Goal: Task Accomplishment & Management: Use online tool/utility

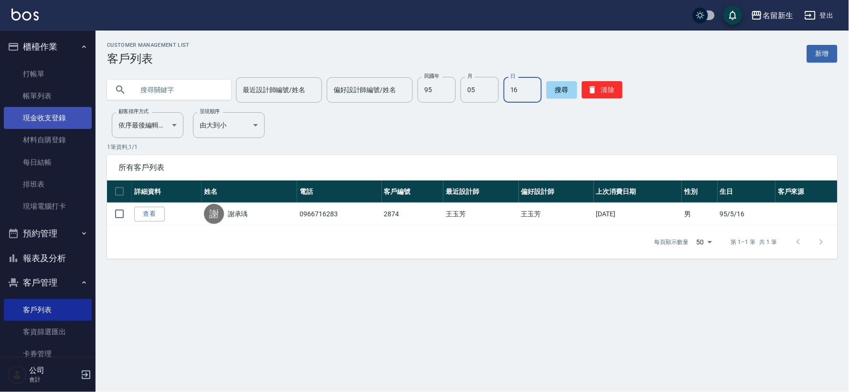
drag, startPoint x: 0, startPoint y: 0, endPoint x: 40, endPoint y: 119, distance: 125.1
click at [40, 119] on link "現金收支登錄" at bounding box center [48, 118] width 88 height 22
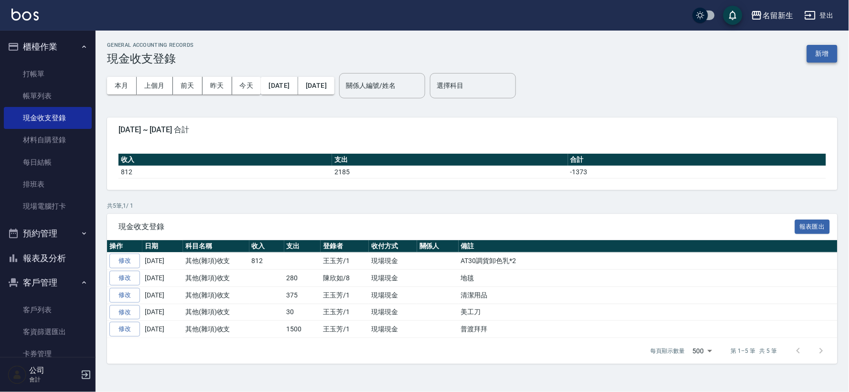
click at [826, 60] on button "新增" at bounding box center [822, 54] width 31 height 18
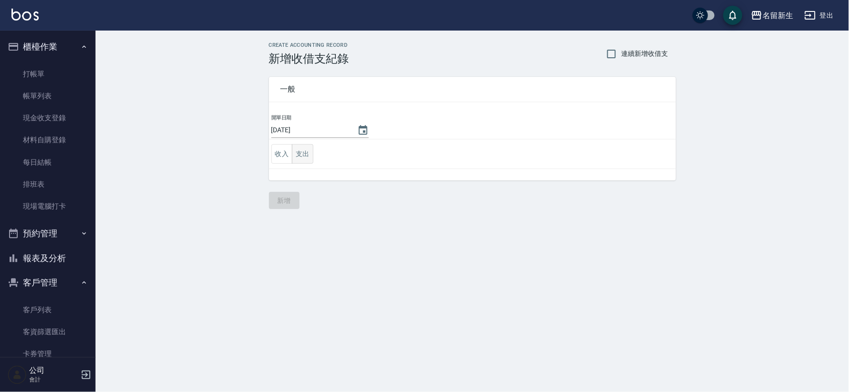
click at [293, 159] on button "支出" at bounding box center [303, 154] width 22 height 20
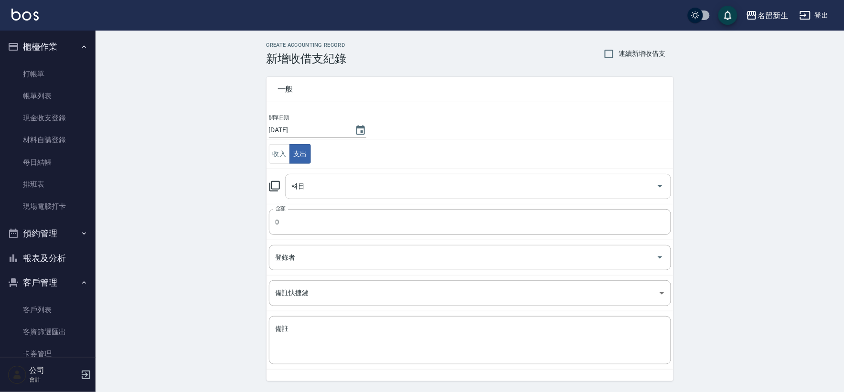
click at [342, 196] on div "科目" at bounding box center [478, 186] width 386 height 25
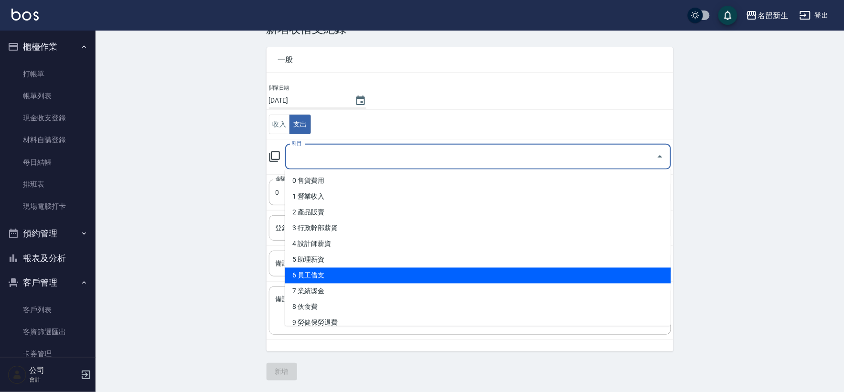
scroll to position [265, 0]
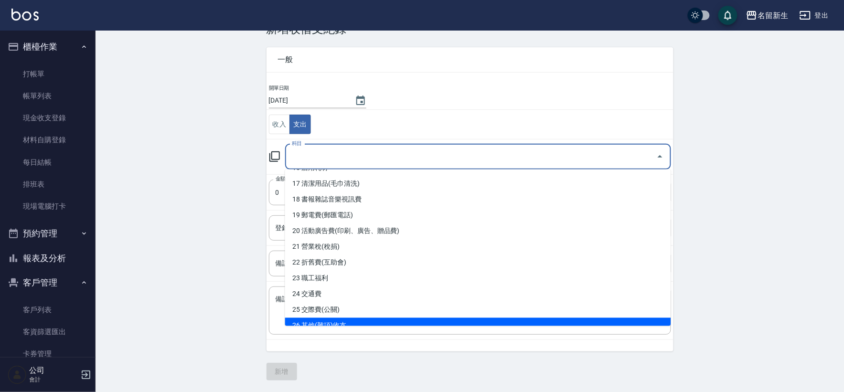
click at [335, 324] on li "26 其他(雜項)收支" at bounding box center [478, 326] width 386 height 16
type input "26 其他(雜項)收支"
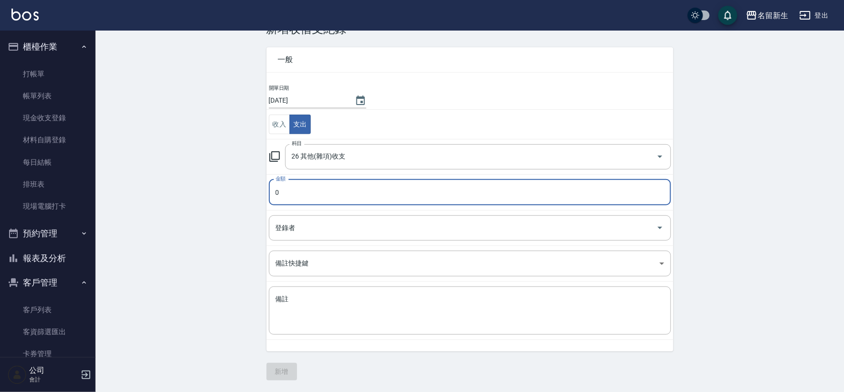
click at [298, 193] on input "0" at bounding box center [470, 193] width 402 height 26
type input "300"
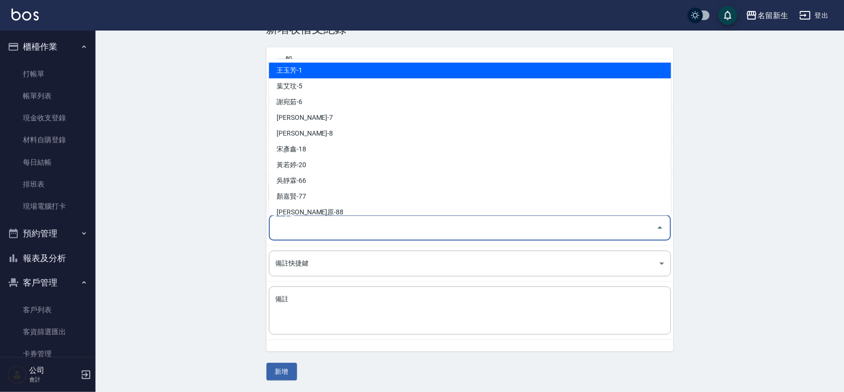
click at [295, 230] on input "登錄者" at bounding box center [462, 228] width 379 height 17
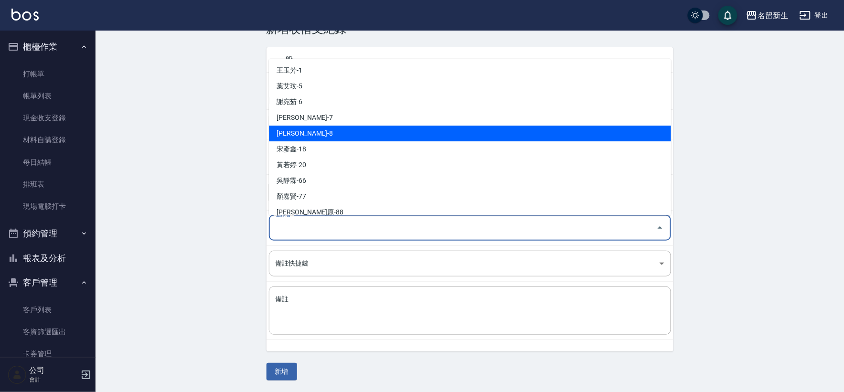
click at [323, 136] on li "[PERSON_NAME]-8" at bounding box center [470, 134] width 402 height 16
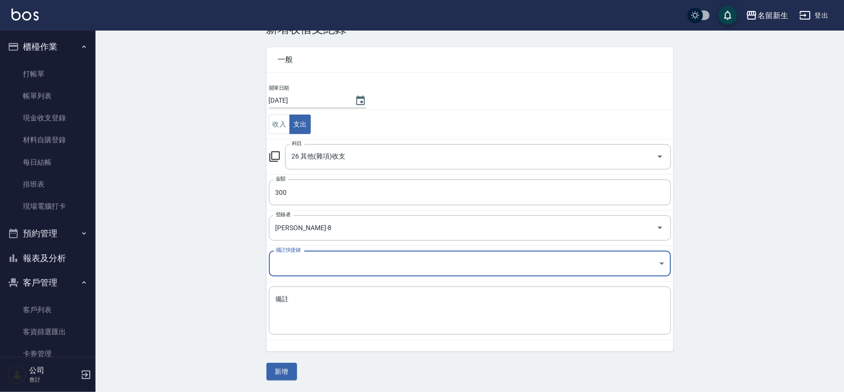
type input "[PERSON_NAME]-8"
click at [384, 306] on textarea "備註" at bounding box center [470, 311] width 389 height 32
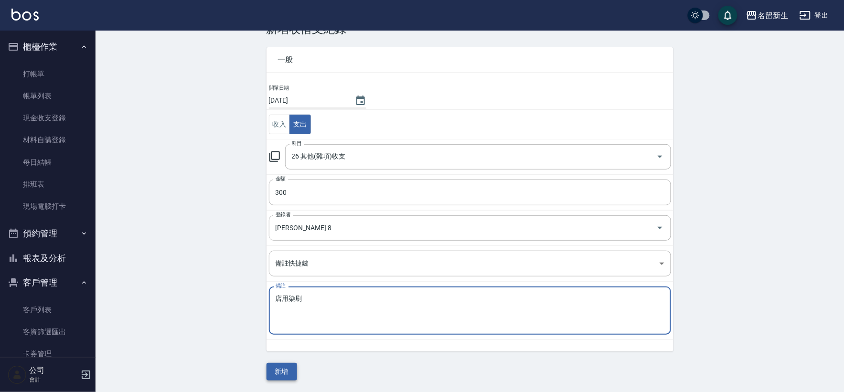
type textarea "店用染刷"
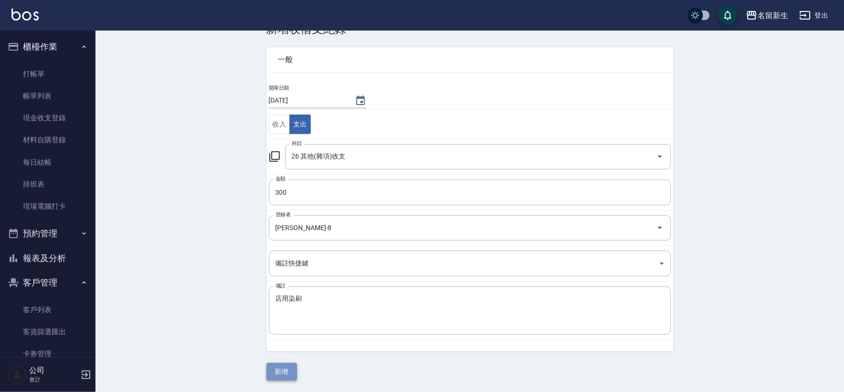
click at [273, 364] on button "新增" at bounding box center [282, 372] width 31 height 18
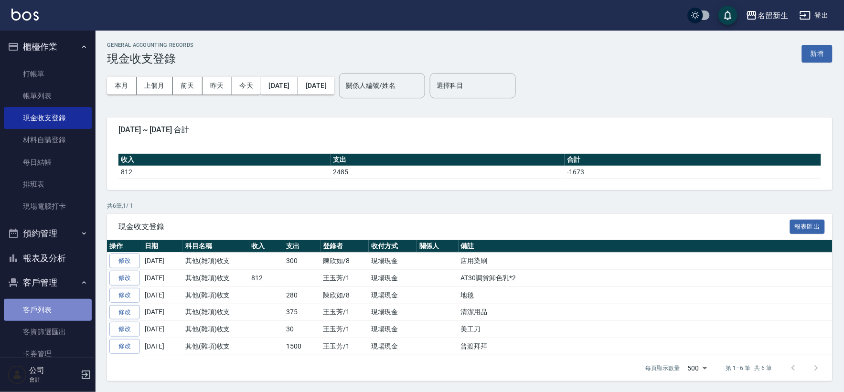
click at [68, 313] on link "客戶列表" at bounding box center [48, 310] width 88 height 22
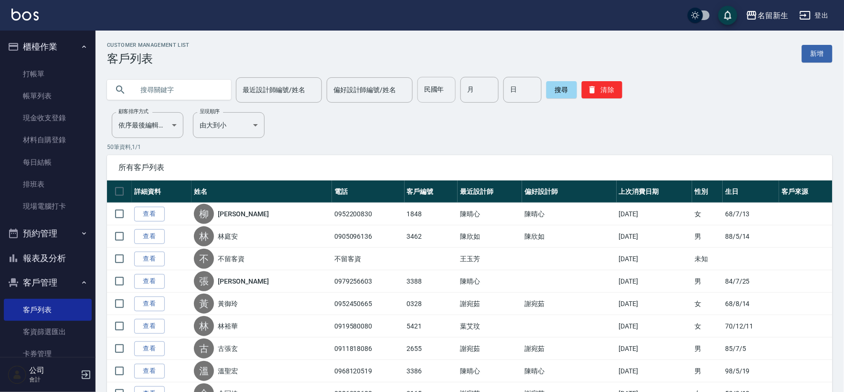
click at [424, 94] on input "民國年" at bounding box center [437, 90] width 38 height 26
click at [203, 95] on input "text" at bounding box center [179, 90] width 90 height 26
type input "0986629767"
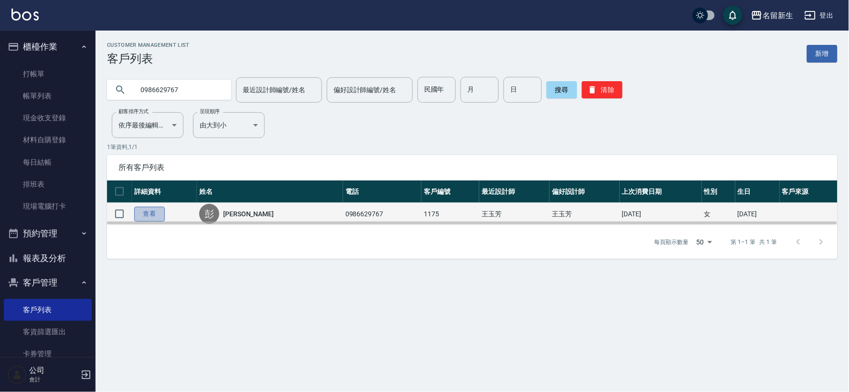
click at [147, 214] on link "查看" at bounding box center [149, 214] width 31 height 15
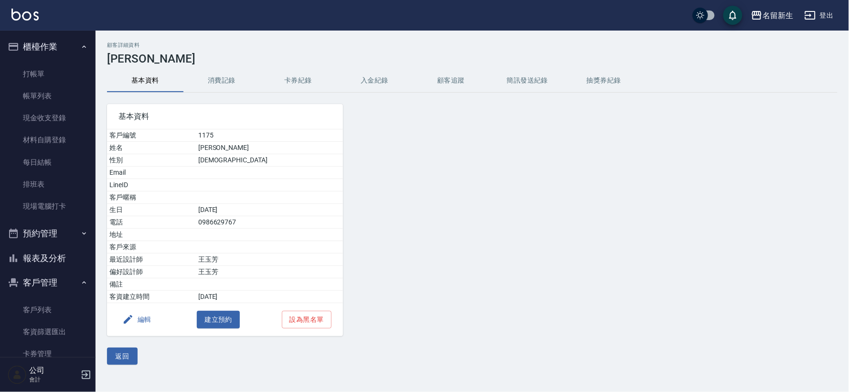
click at [225, 100] on div "基本資料 客戶編號 1175 姓名 [PERSON_NAME] 性別 [DEMOGRAPHIC_DATA] Email LineID 客戶暱稱 生日 [DEM…" at bounding box center [220, 215] width 248 height 244
click at [222, 85] on button "消費記錄" at bounding box center [222, 80] width 76 height 23
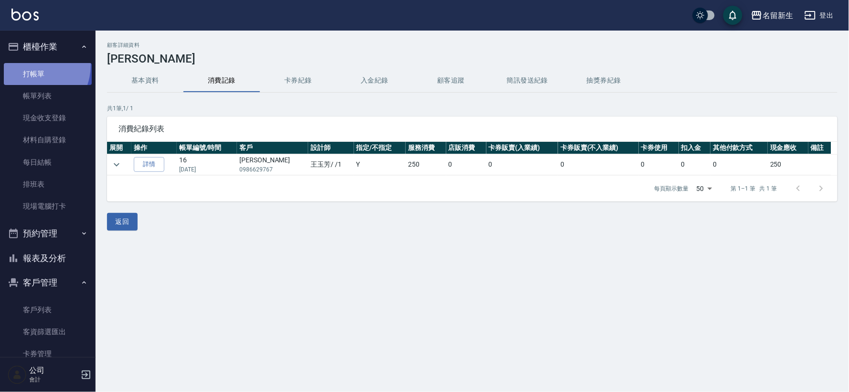
click at [29, 65] on link "打帳單" at bounding box center [48, 74] width 88 height 22
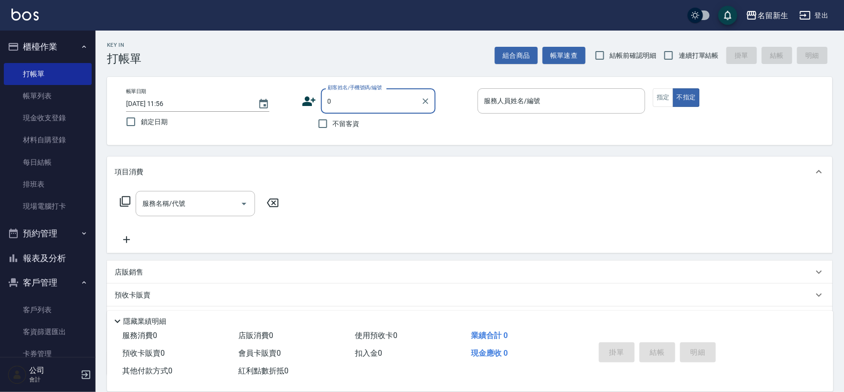
type input "00"
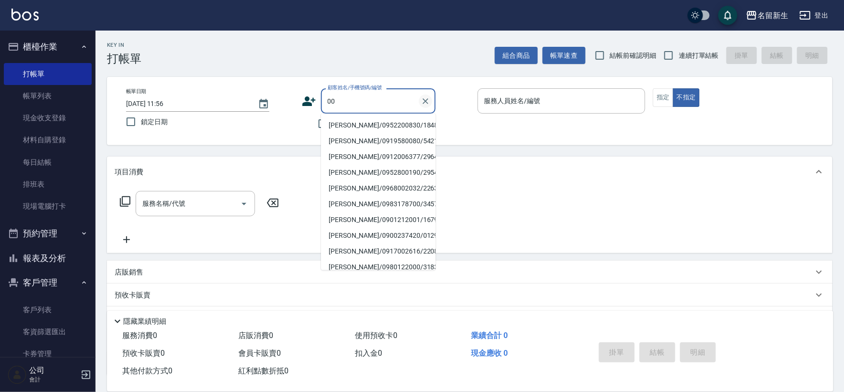
click at [429, 97] on icon "Clear" at bounding box center [426, 102] width 10 height 10
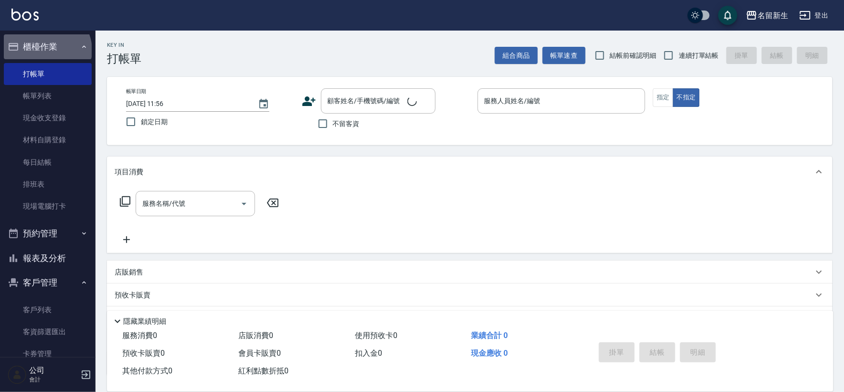
click at [46, 50] on button "櫃檯作業" at bounding box center [48, 46] width 88 height 25
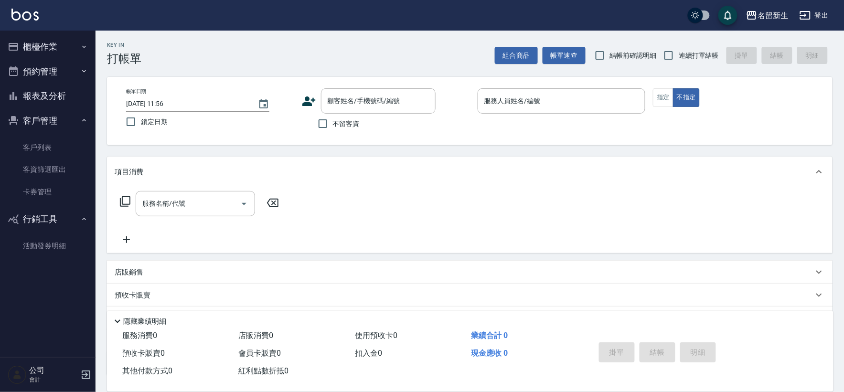
click at [43, 119] on button "客戶管理" at bounding box center [48, 120] width 88 height 25
click at [42, 140] on button "行銷工具" at bounding box center [48, 145] width 88 height 25
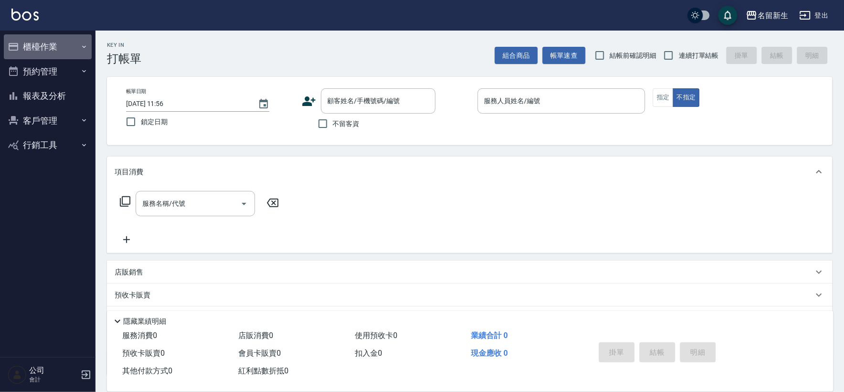
click at [52, 53] on button "櫃檯作業" at bounding box center [48, 46] width 88 height 25
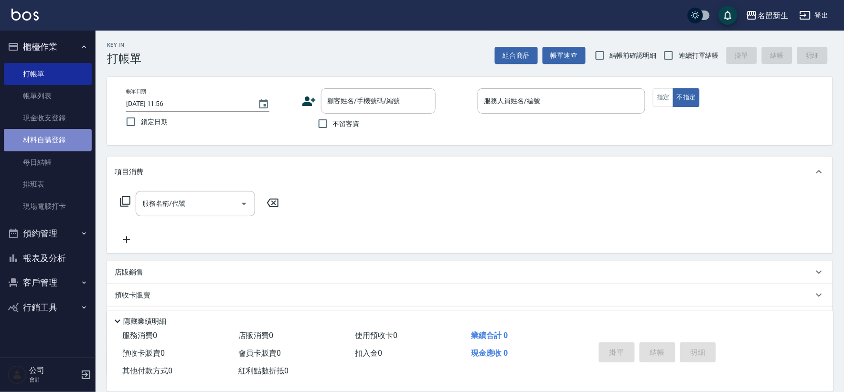
click at [55, 149] on link "材料自購登錄" at bounding box center [48, 140] width 88 height 22
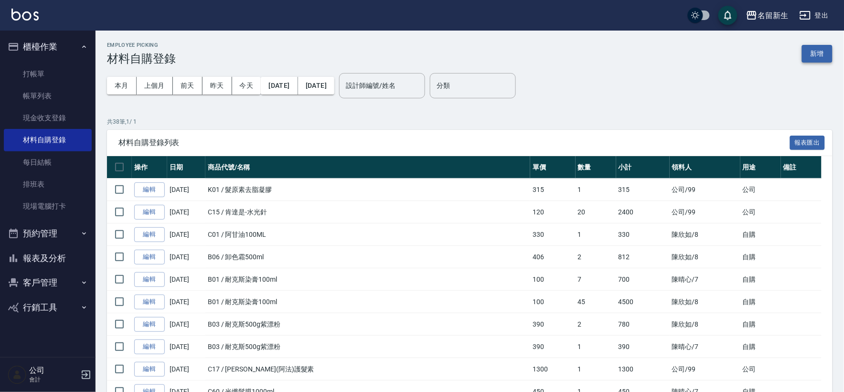
click at [824, 54] on button "新增" at bounding box center [817, 54] width 31 height 18
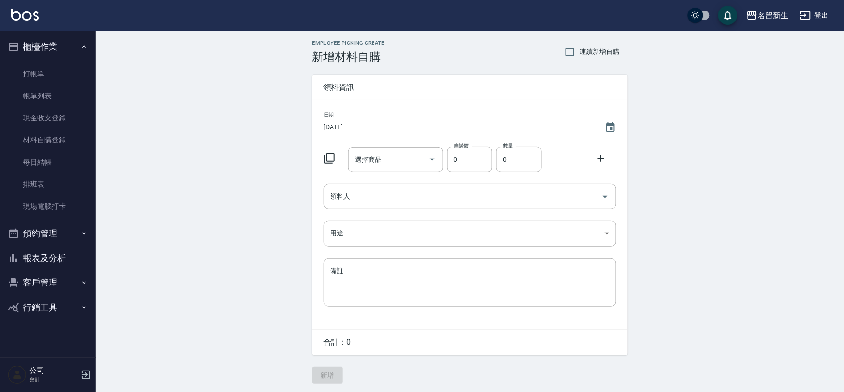
click at [328, 159] on icon at bounding box center [329, 158] width 11 height 11
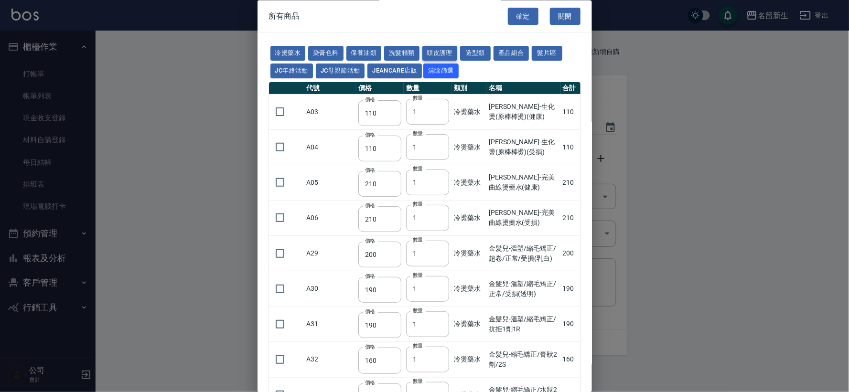
click at [441, 59] on button "頭皮護理" at bounding box center [439, 53] width 35 height 15
type input "315"
type input "273"
type input "1183"
type input "798"
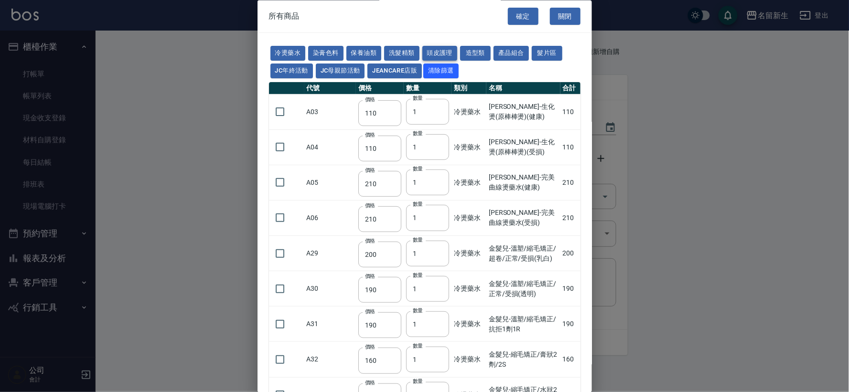
type input "481"
type input "640"
type input "308"
type input "245"
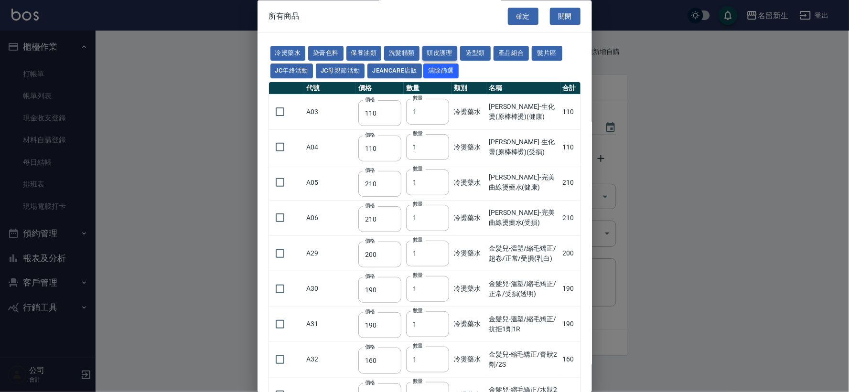
type input "350"
type input "1260"
type input "440"
type input "420"
type input "740"
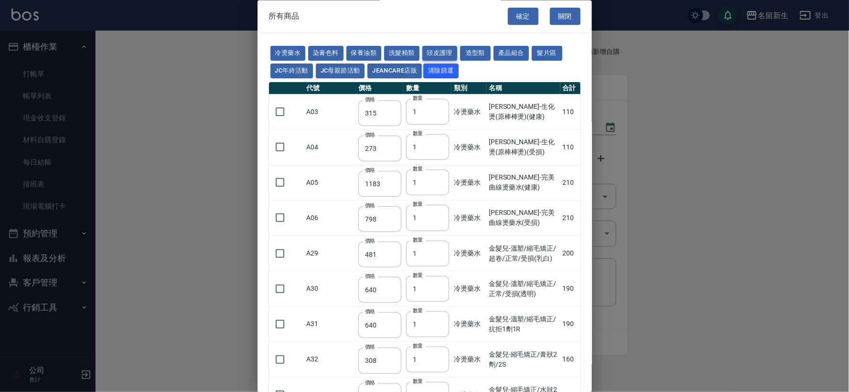
type input "500"
type input "690"
type input "650"
type input "600"
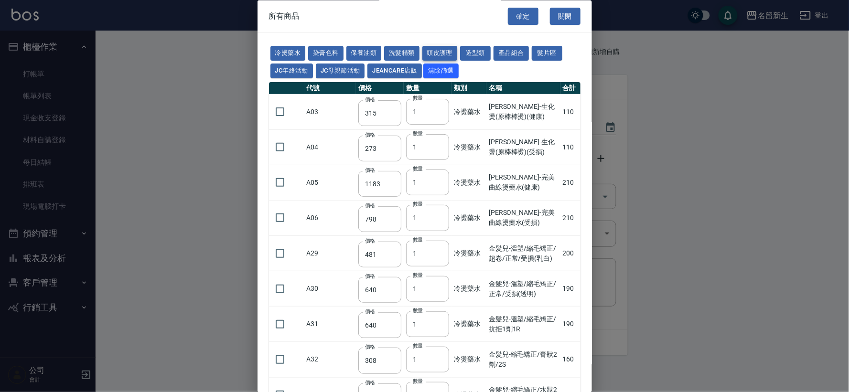
type input "450"
type input "500"
type input "540"
type input "420"
type input "50"
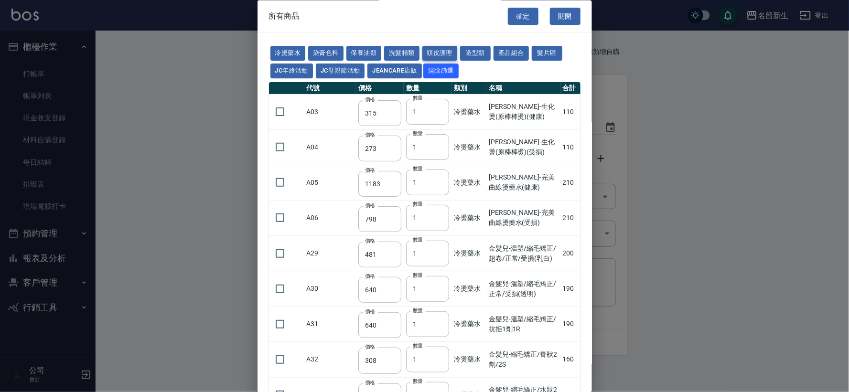
type input "300"
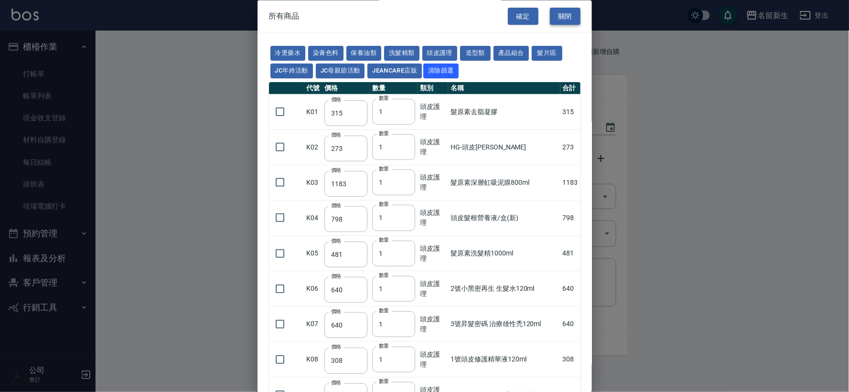
click at [562, 14] on button "關閉" at bounding box center [565, 17] width 31 height 18
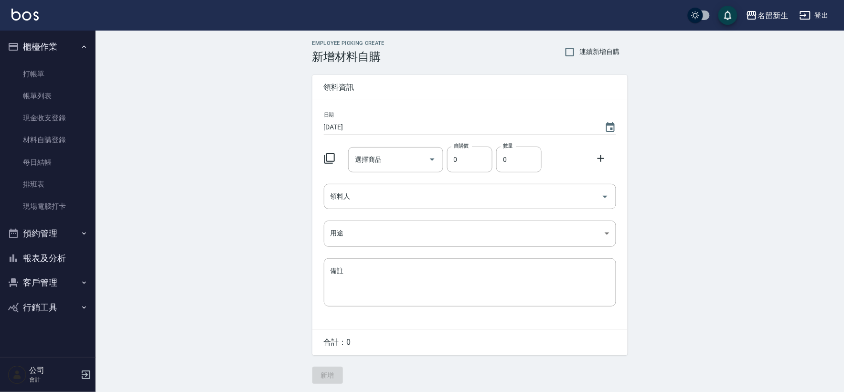
click at [55, 39] on button "櫃檯作業" at bounding box center [48, 46] width 88 height 25
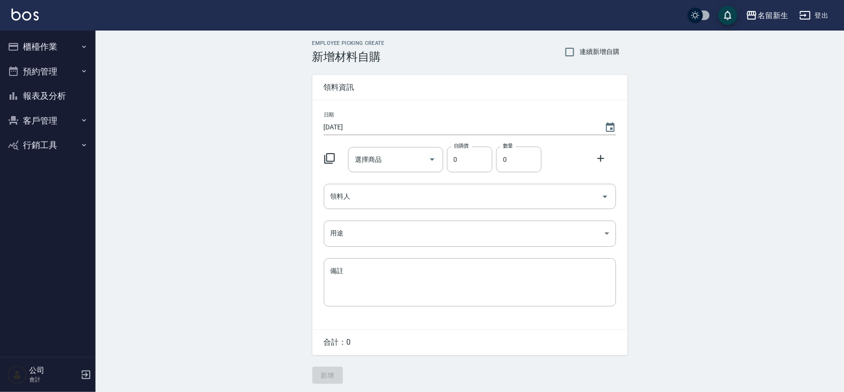
click at [36, 120] on button "客戶管理" at bounding box center [48, 120] width 88 height 25
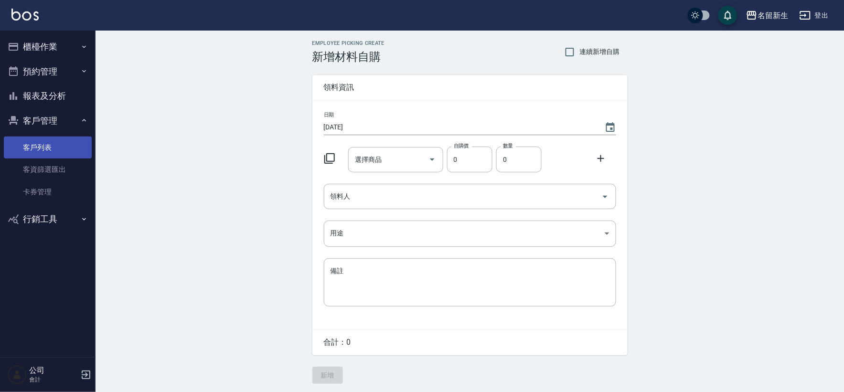
click at [42, 149] on link "客戶列表" at bounding box center [48, 148] width 88 height 22
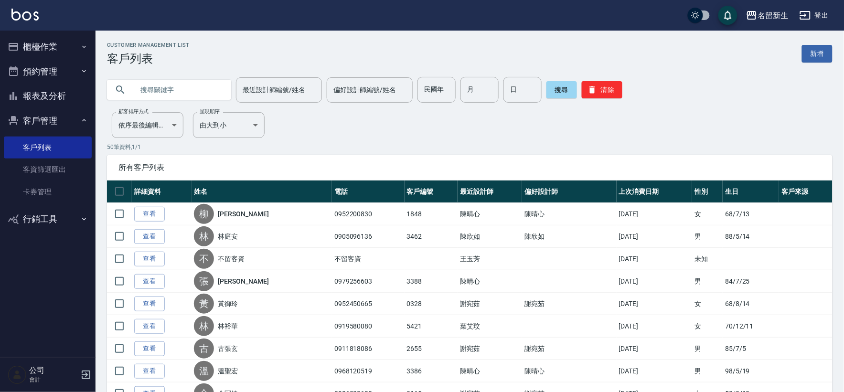
click at [169, 102] on input "text" at bounding box center [179, 90] width 90 height 26
type input "0986629767"
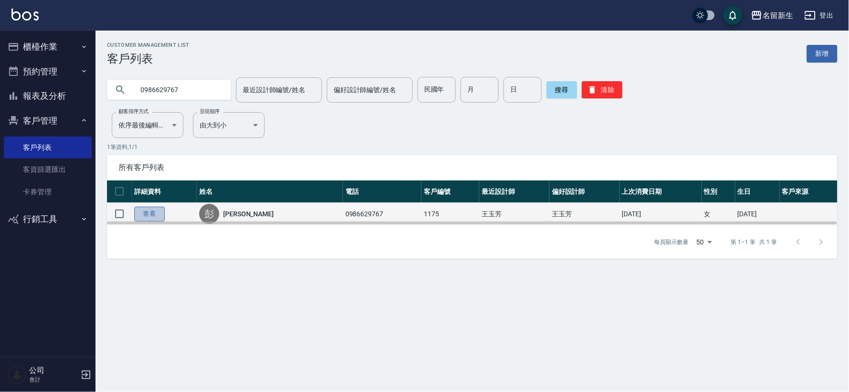
click at [153, 217] on link "查看" at bounding box center [149, 214] width 31 height 15
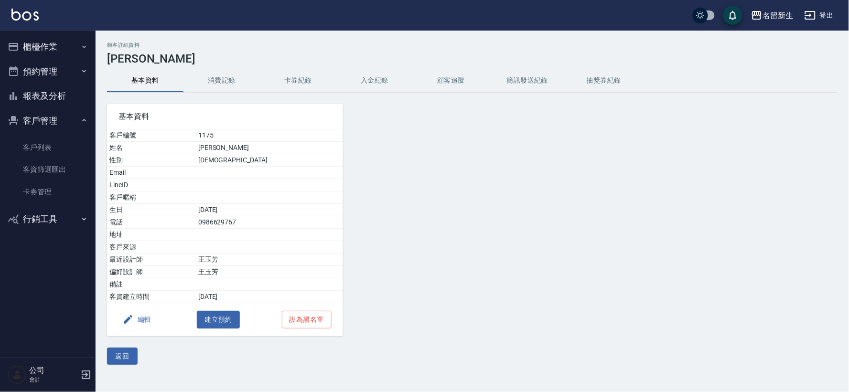
click at [244, 76] on button "消費記錄" at bounding box center [222, 80] width 76 height 23
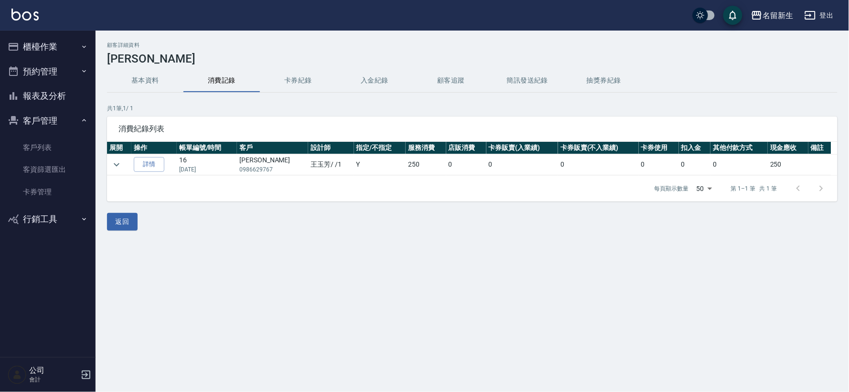
click at [34, 40] on button "櫃檯作業" at bounding box center [48, 46] width 88 height 25
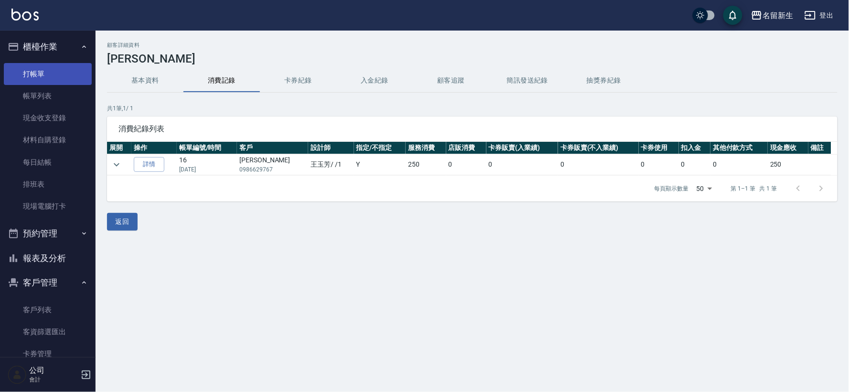
click at [35, 67] on link "打帳單" at bounding box center [48, 74] width 88 height 22
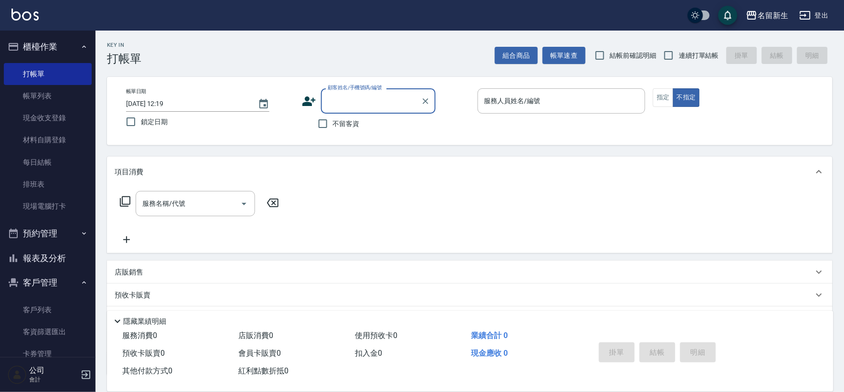
click at [321, 108] on div "顧客姓名/手機號碼/編號" at bounding box center [378, 100] width 115 height 25
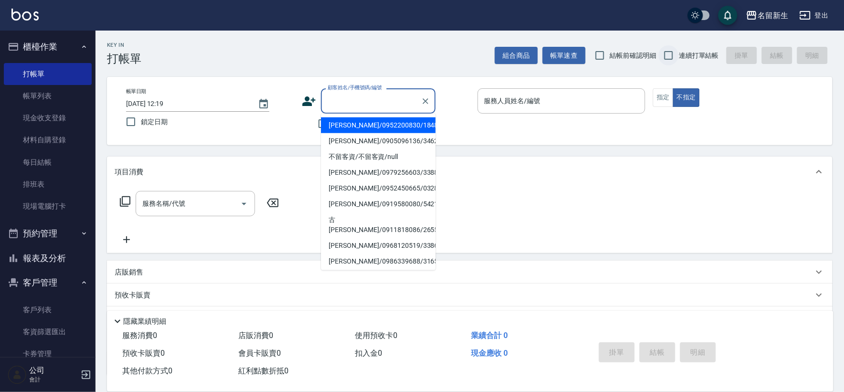
click at [667, 52] on input "連續打單結帳" at bounding box center [669, 55] width 20 height 20
checkbox input "true"
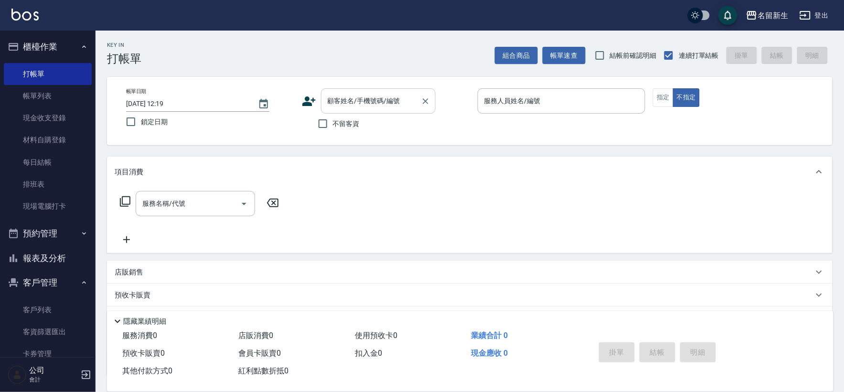
click at [368, 97] on div "顧客姓名/手機號碼/編號 顧客姓名/手機號碼/編號" at bounding box center [378, 100] width 115 height 25
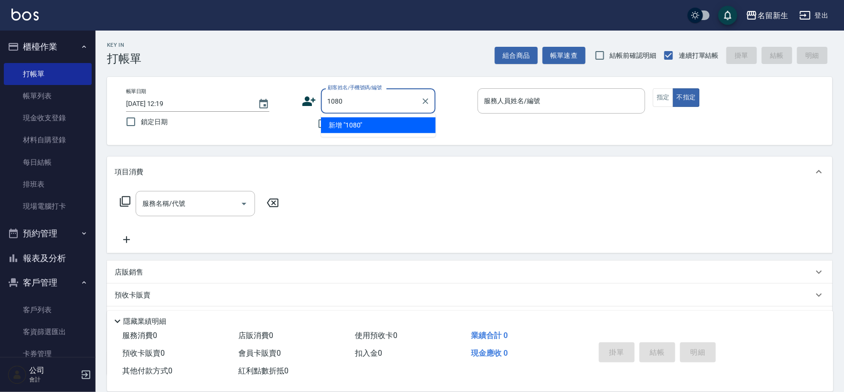
type input "1080"
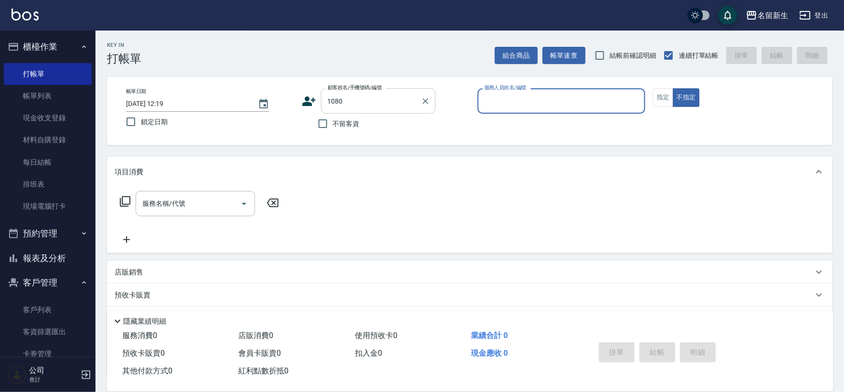
type input "8"
type input "7"
type input "[PERSON_NAME]/0952190606/1080"
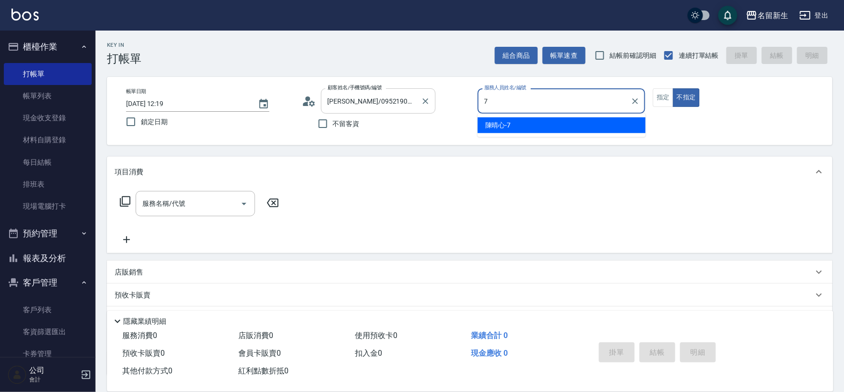
type input "7"
type button "false"
type input "[PERSON_NAME]-7"
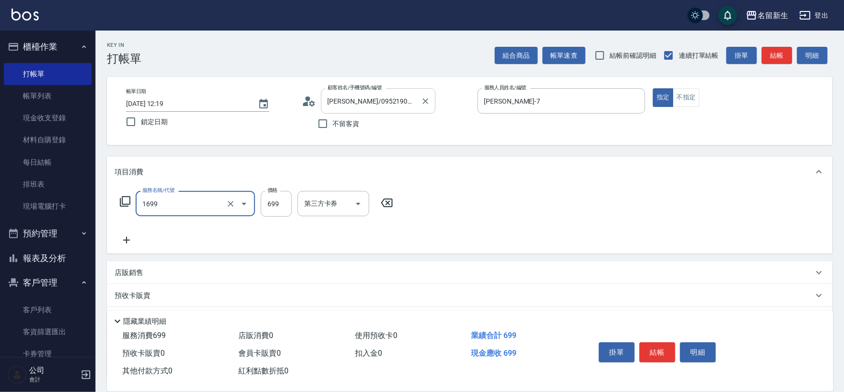
type input "冰鎮洗髮699(1699)"
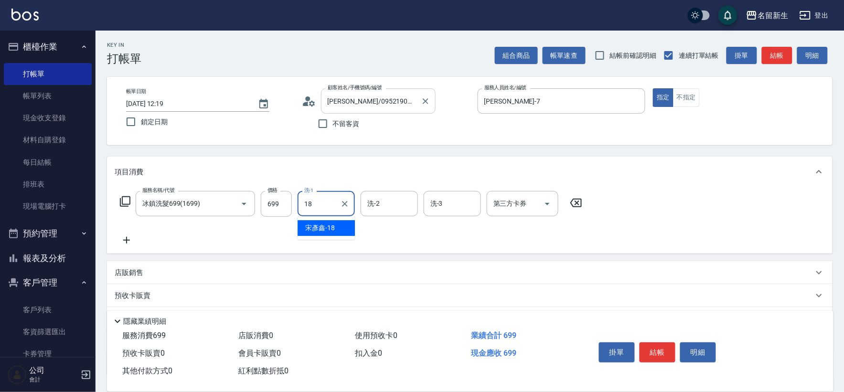
type input "宋彥鑫-18"
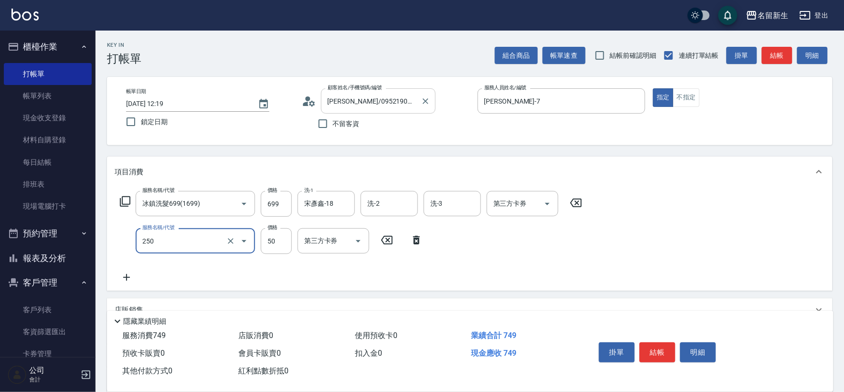
type input "剪瀏海(250)"
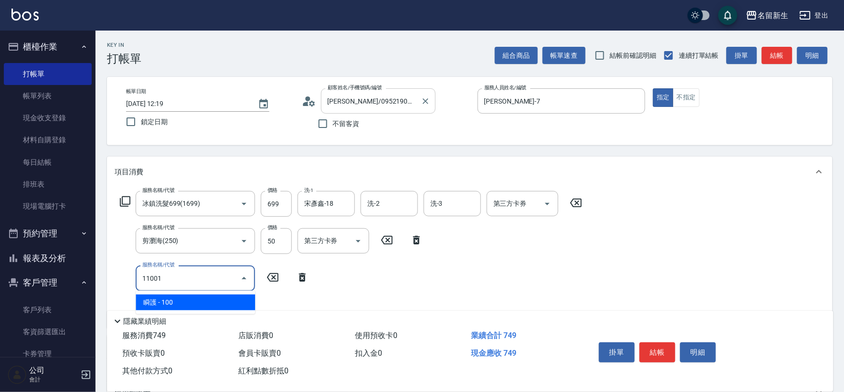
type input "瞬護(11001)"
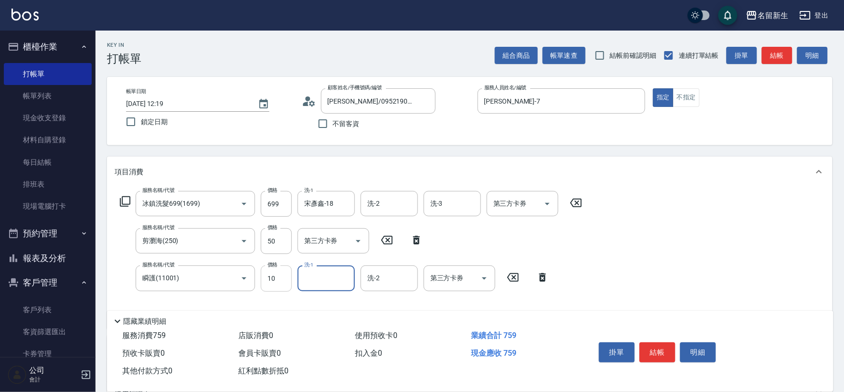
click at [279, 283] on input "10" at bounding box center [276, 279] width 31 height 26
type input "100"
type input "宋彥鑫-18"
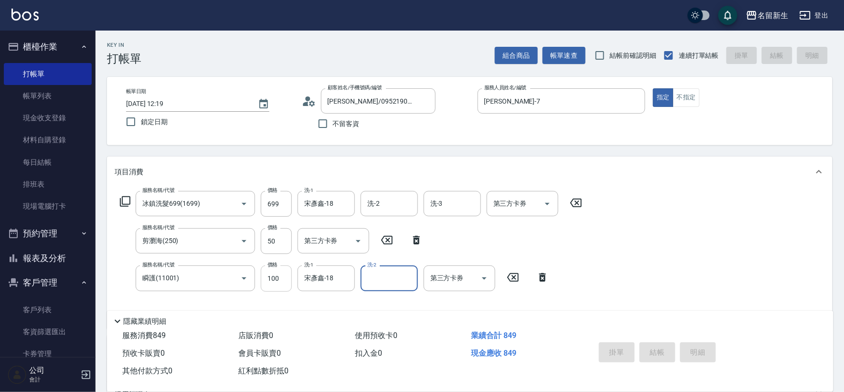
type input "[DATE] 12:48"
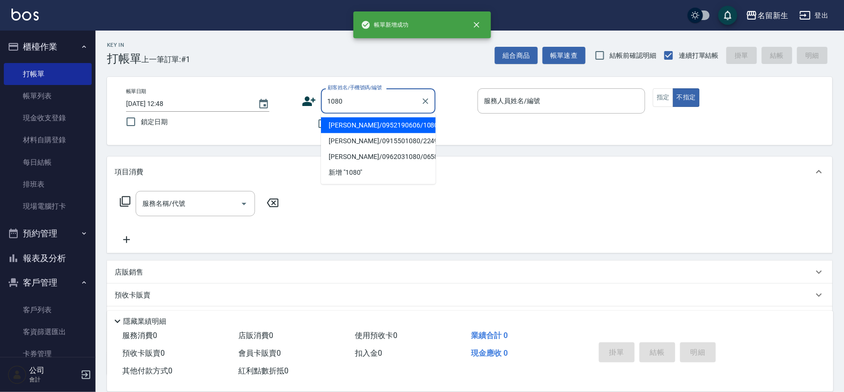
type input "[PERSON_NAME]/0952190606/1080"
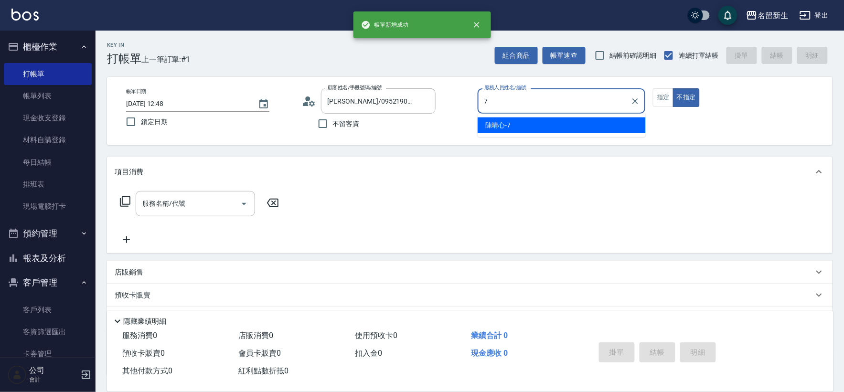
type input "[PERSON_NAME]-7"
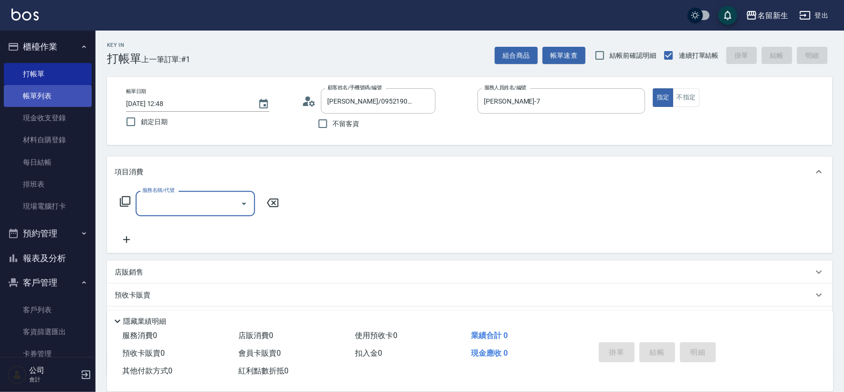
click at [57, 96] on link "帳單列表" at bounding box center [48, 96] width 88 height 22
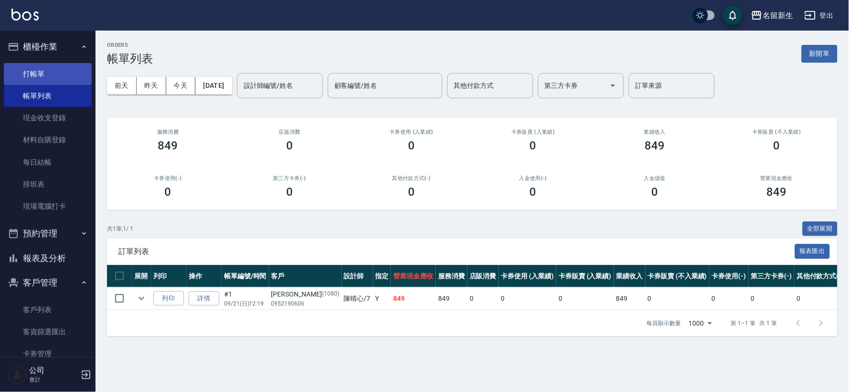
click at [72, 75] on link "打帳單" at bounding box center [48, 74] width 88 height 22
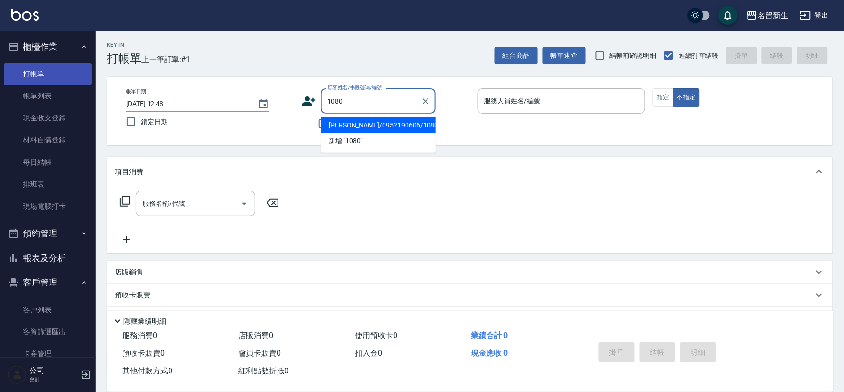
type input "[PERSON_NAME]/0952190606/1080"
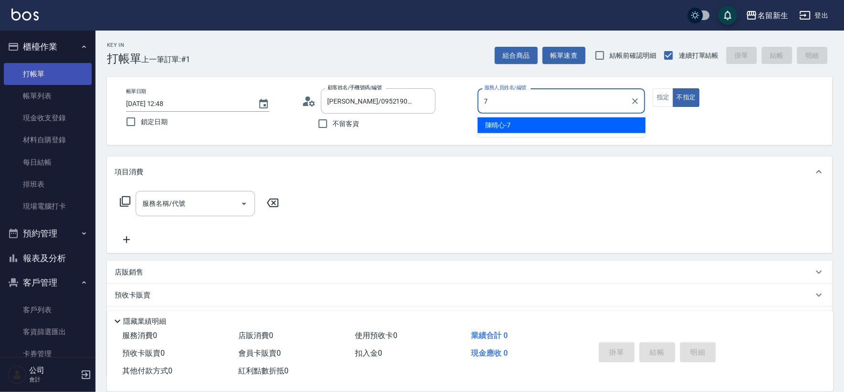
type input "7"
type button "false"
type input "[PERSON_NAME]-7"
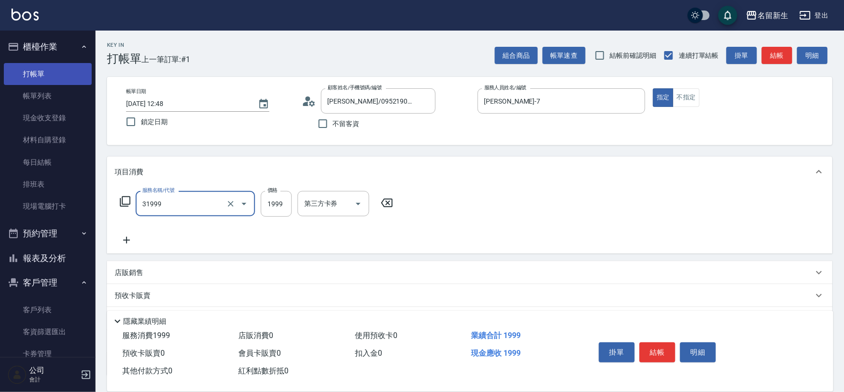
type input "1999以下燙髮(31999)"
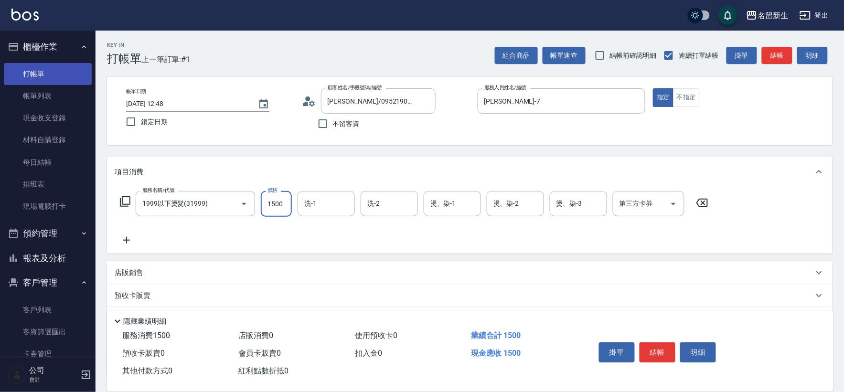
type input "1500"
type input "宋彥鑫-18"
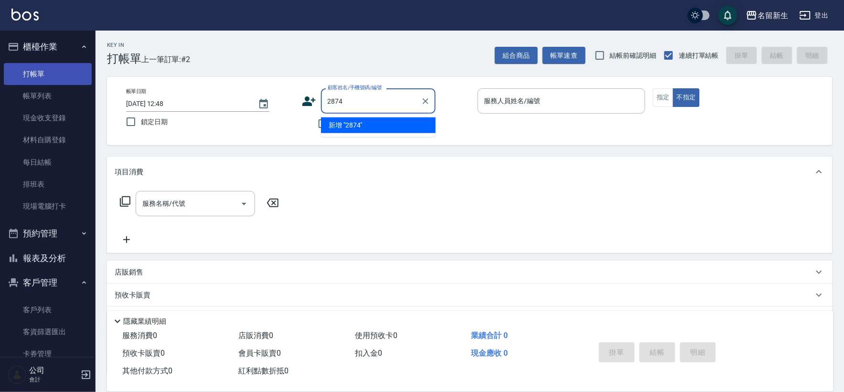
type input "2874"
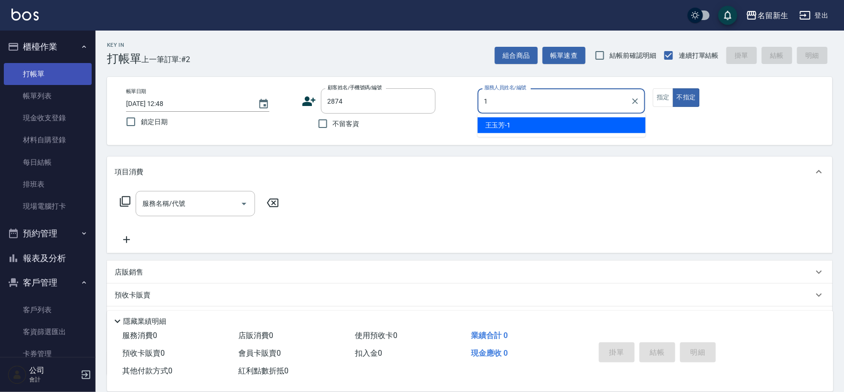
type input "王玉芳-1"
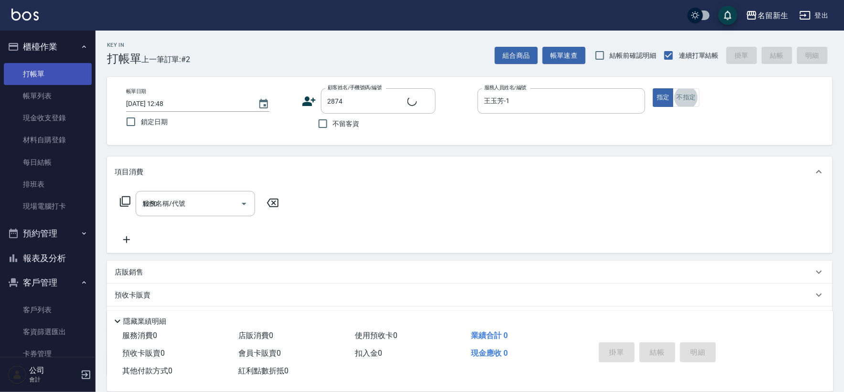
type input "1250"
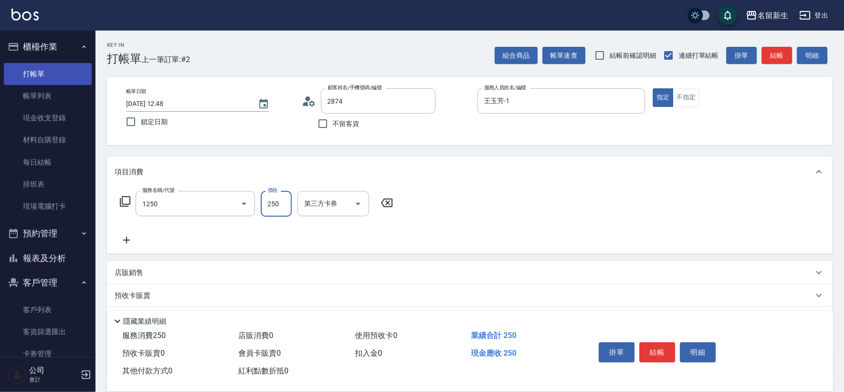
type input "[PERSON_NAME]/0966716283/2874"
type input "洗髮250(1250)"
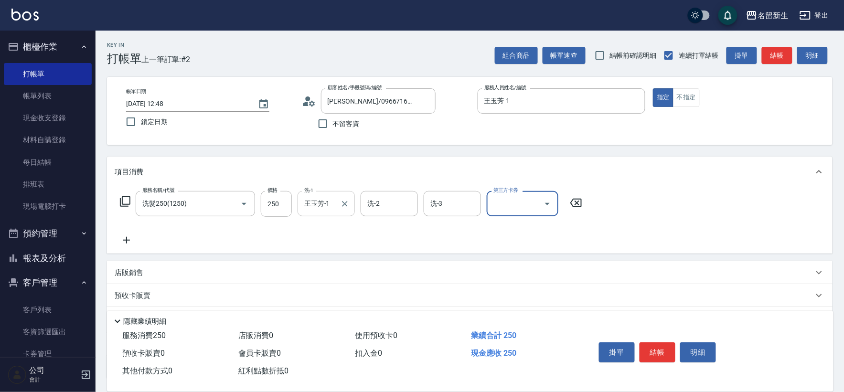
click at [335, 207] on input "王玉芳-1" at bounding box center [319, 203] width 34 height 17
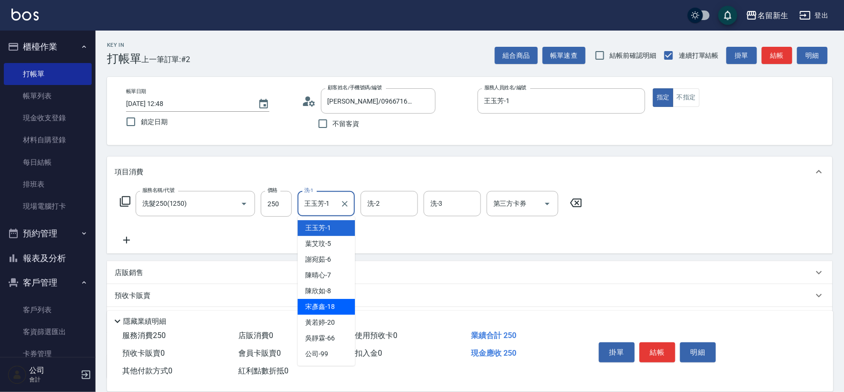
type input "宋彥鑫-18"
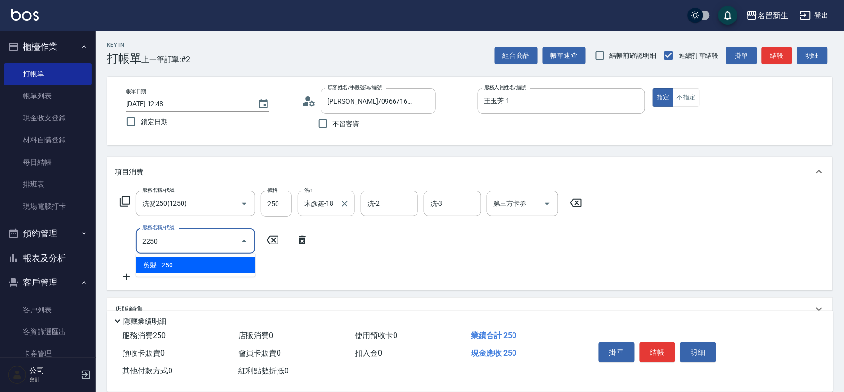
type input "剪髮(2250)"
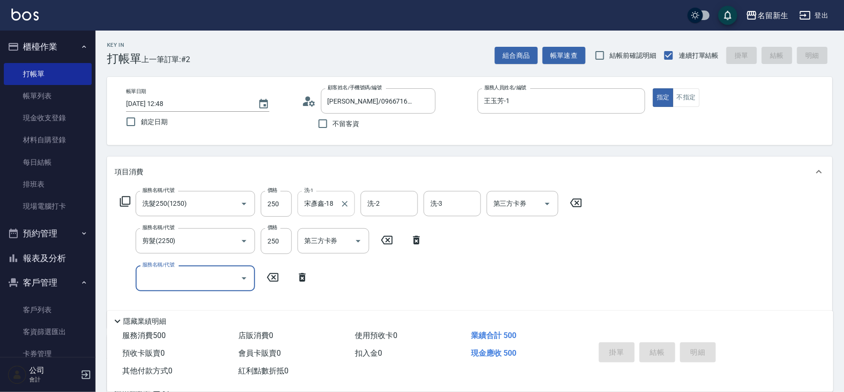
type input "[DATE] 12:49"
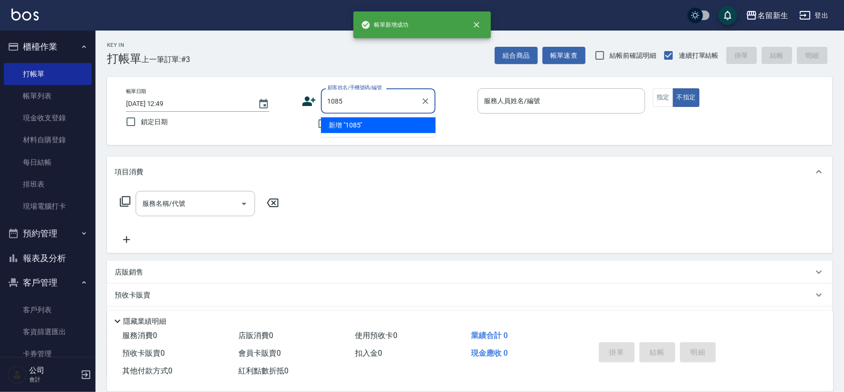
type input "1085"
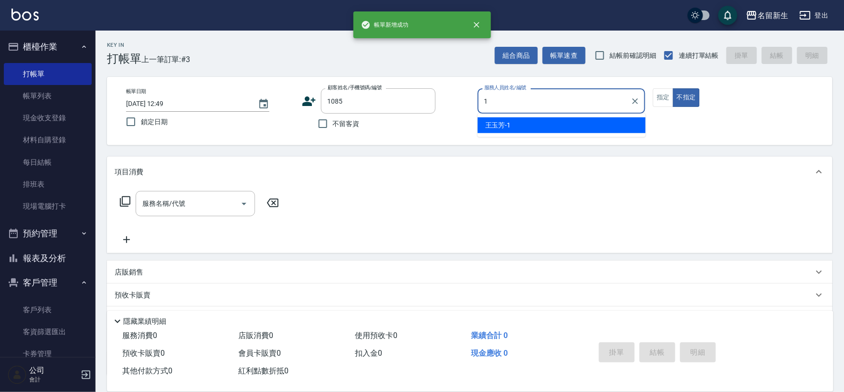
type input "王玉芳-1"
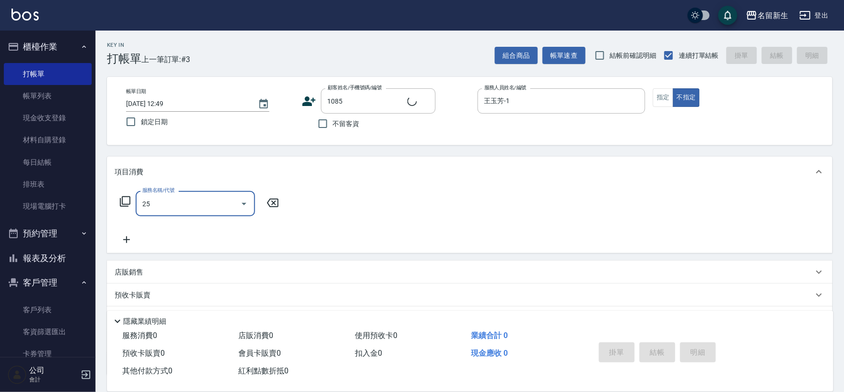
type input "250"
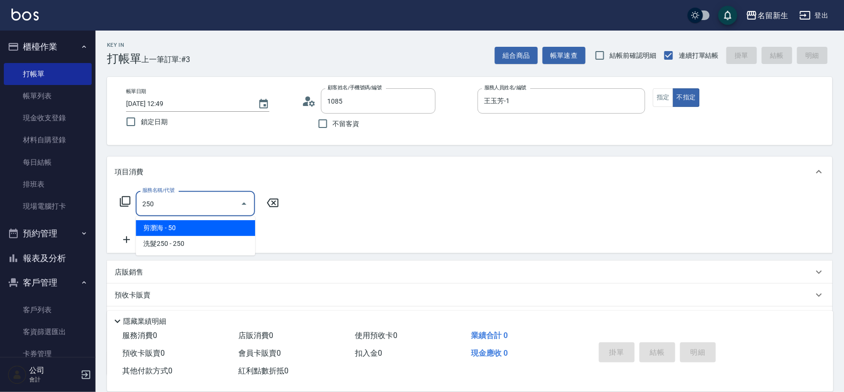
type input "[PERSON_NAME]/0985825451/1085"
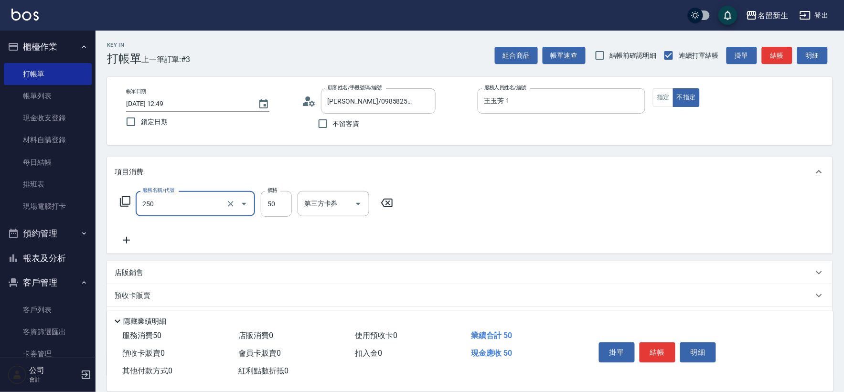
type input "剪瀏海(250)"
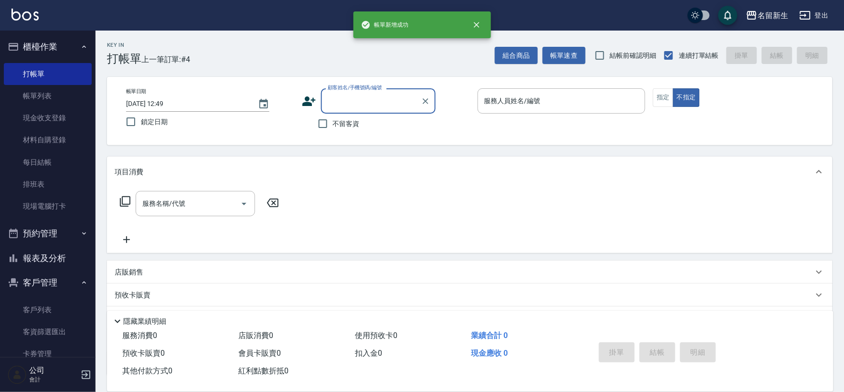
click at [72, 251] on button "報表及分析" at bounding box center [48, 258] width 88 height 25
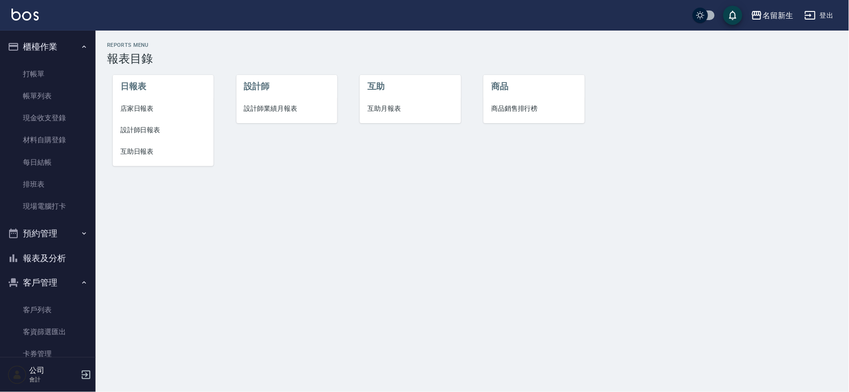
click at [395, 101] on li "互助月報表" at bounding box center [410, 109] width 101 height 22
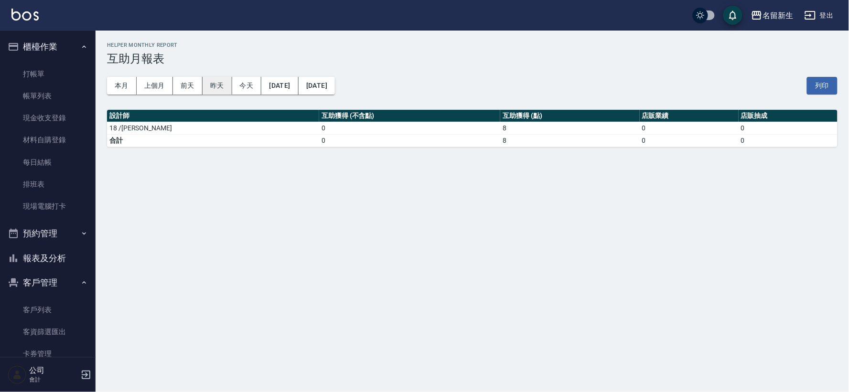
click at [220, 89] on button "昨天" at bounding box center [218, 86] width 30 height 18
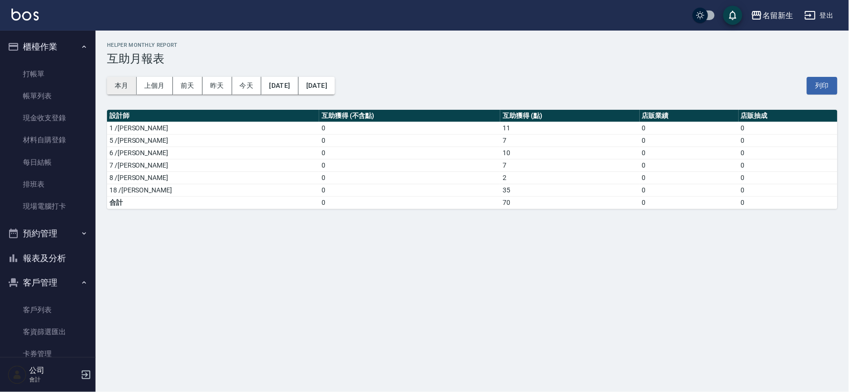
click at [127, 86] on button "本月" at bounding box center [122, 86] width 30 height 18
click at [192, 89] on button "前天" at bounding box center [188, 86] width 30 height 18
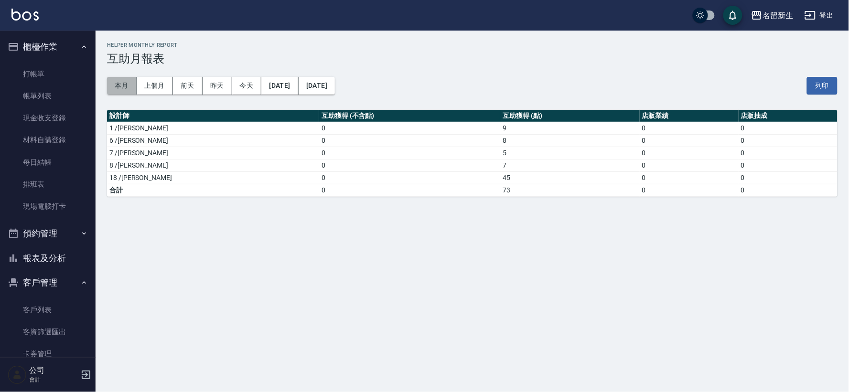
click at [126, 91] on button "本月" at bounding box center [122, 86] width 30 height 18
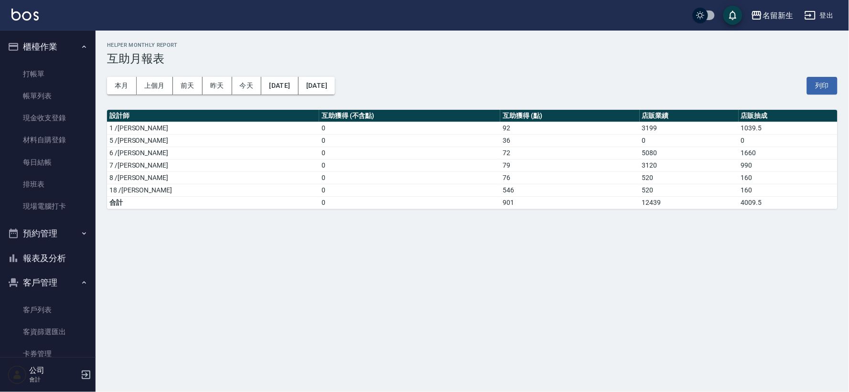
click at [238, 75] on div "本月 上個月 [DATE] [DATE] [DATE] [DATE] [DATE] 列印" at bounding box center [472, 85] width 731 height 41
drag, startPoint x: 238, startPoint y: 81, endPoint x: 209, endPoint y: 86, distance: 29.2
click at [239, 82] on button "今天" at bounding box center [247, 86] width 30 height 18
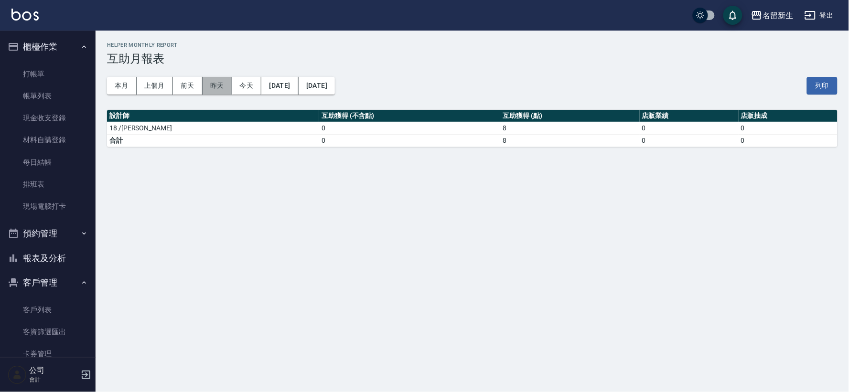
click at [221, 86] on button "昨天" at bounding box center [218, 86] width 30 height 18
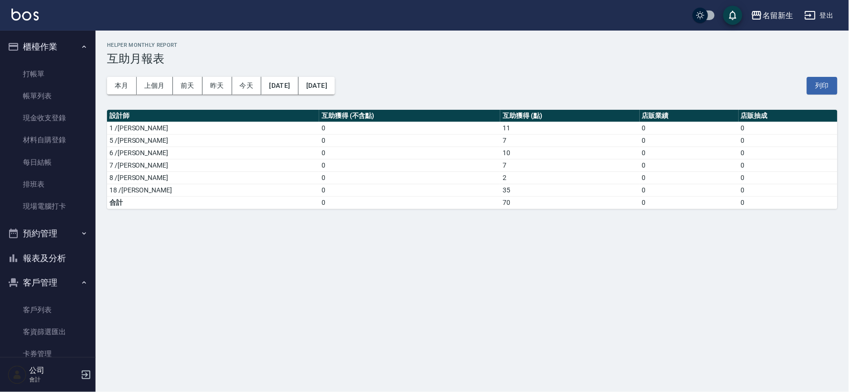
drag, startPoint x: 51, startPoint y: 259, endPoint x: 116, endPoint y: 230, distance: 71.5
click at [51, 259] on button "報表及分析" at bounding box center [48, 258] width 88 height 25
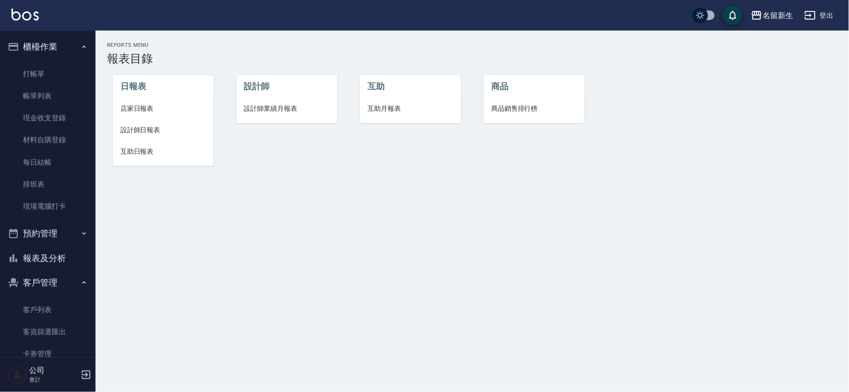
click at [143, 102] on li "店家日報表" at bounding box center [163, 109] width 101 height 22
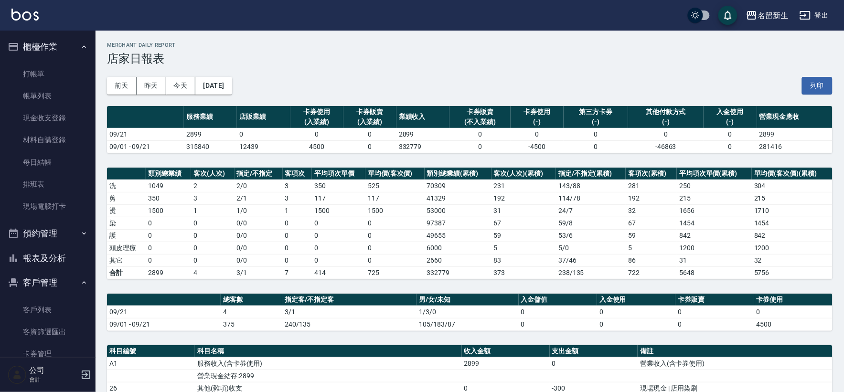
click at [50, 252] on button "報表及分析" at bounding box center [48, 258] width 88 height 25
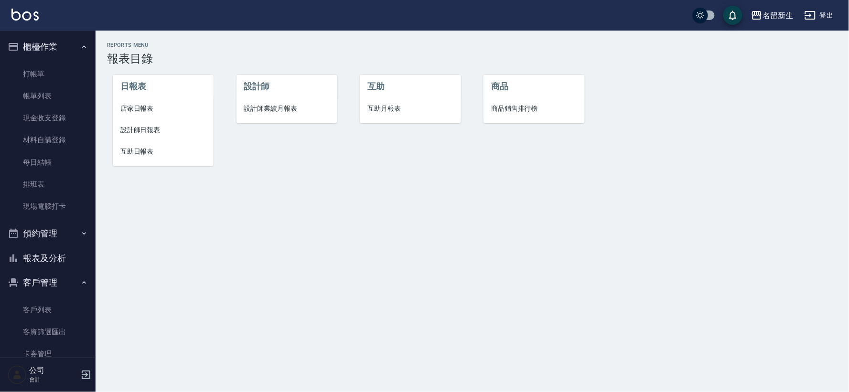
click at [154, 130] on span "設計師日報表" at bounding box center [163, 130] width 86 height 10
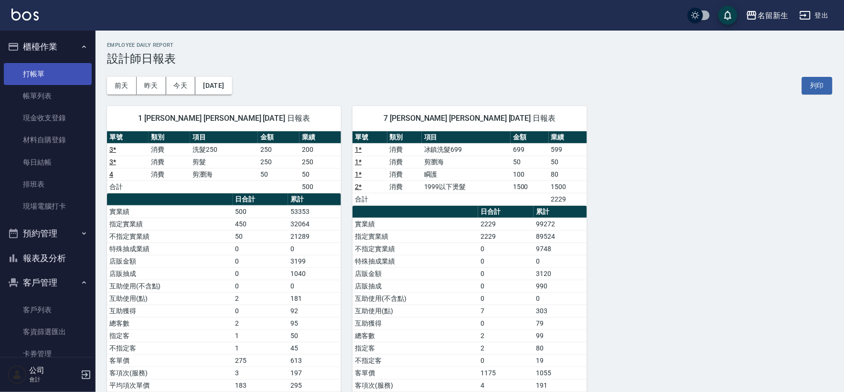
click at [22, 76] on link "打帳單" at bounding box center [48, 74] width 88 height 22
